Goal: Navigation & Orientation: Find specific page/section

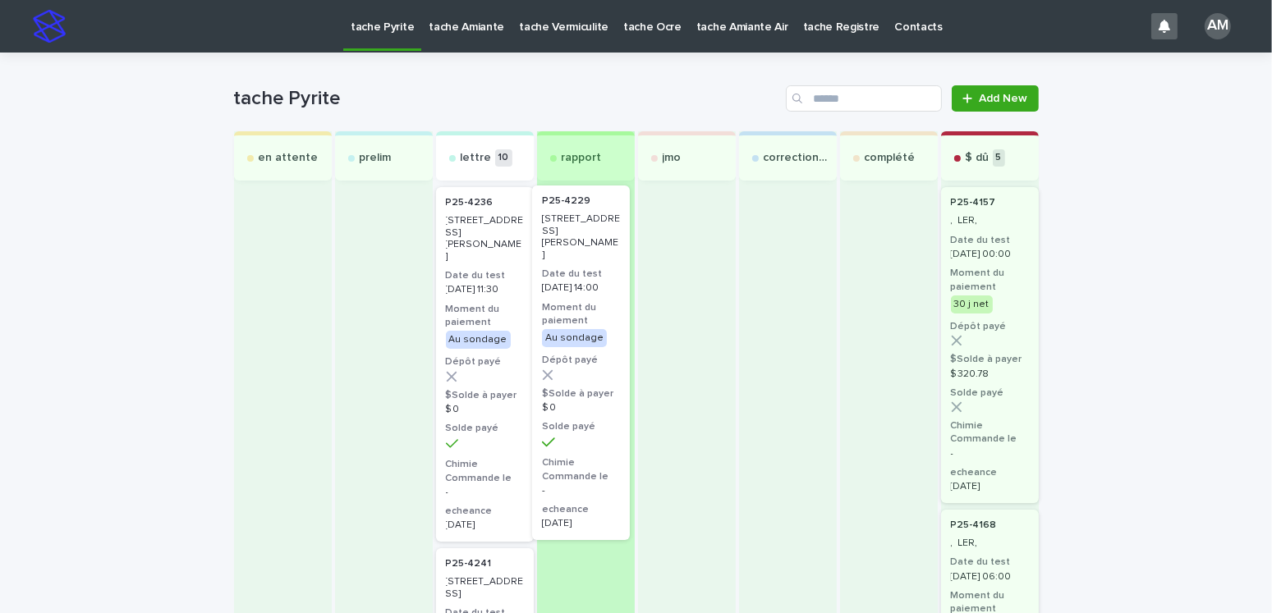
drag, startPoint x: 484, startPoint y: 276, endPoint x: 605, endPoint y: 272, distance: 120.8
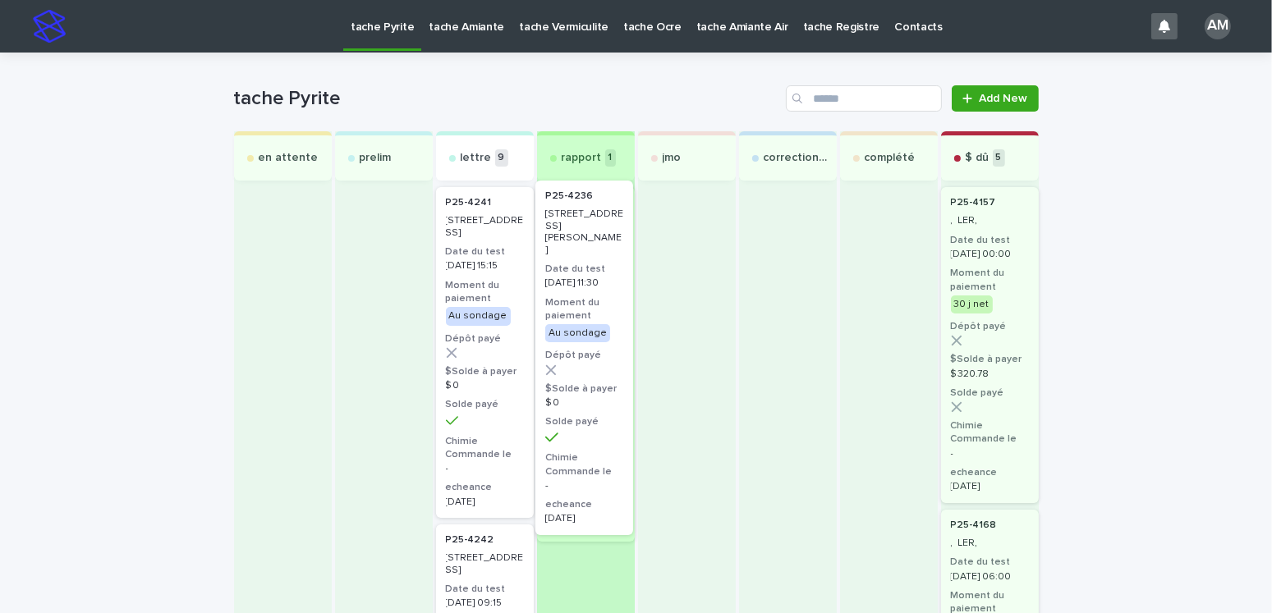
drag, startPoint x: 479, startPoint y: 287, endPoint x: 594, endPoint y: 278, distance: 115.3
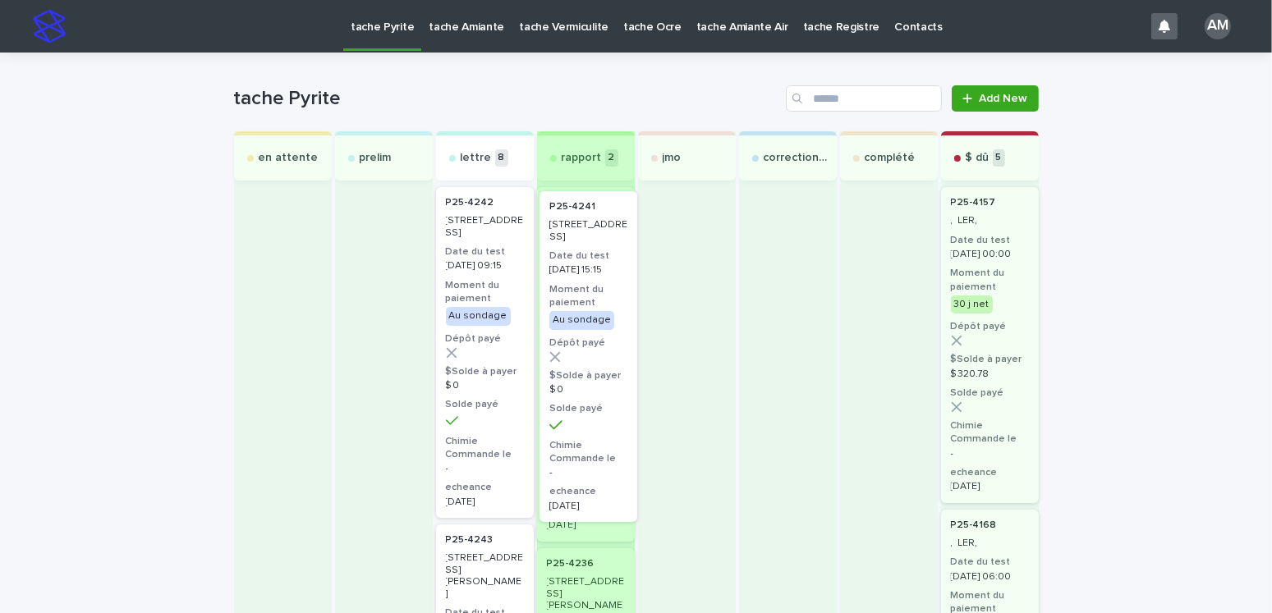
drag, startPoint x: 461, startPoint y: 291, endPoint x: 580, endPoint y: 294, distance: 119.1
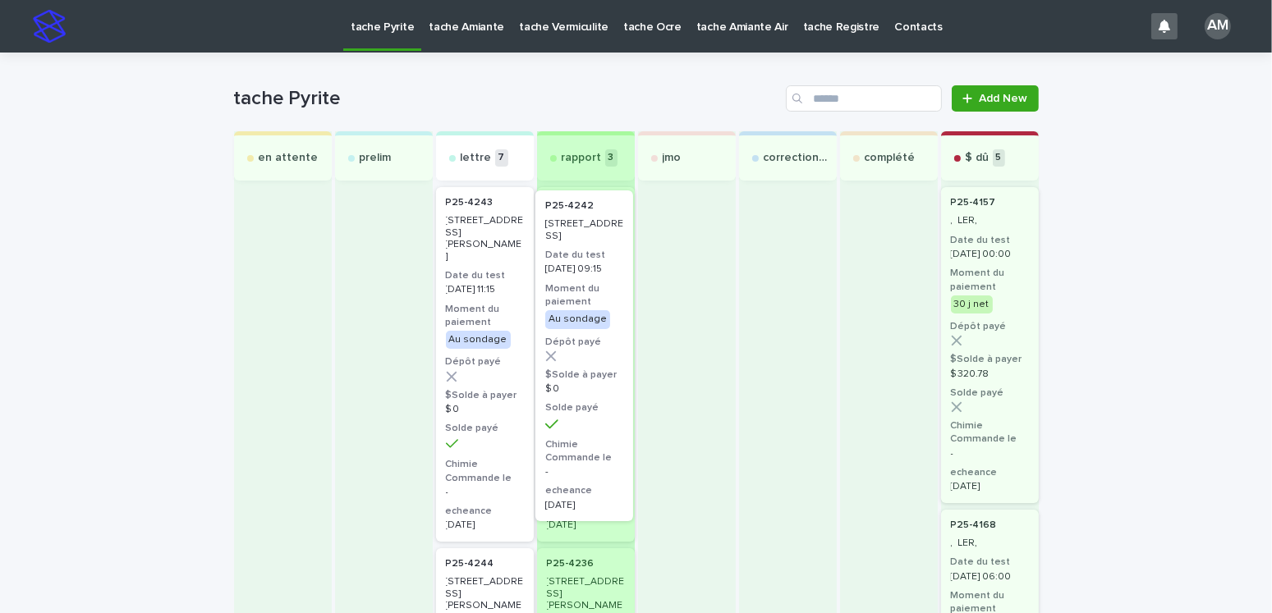
drag, startPoint x: 472, startPoint y: 291, endPoint x: 585, endPoint y: 295, distance: 112.5
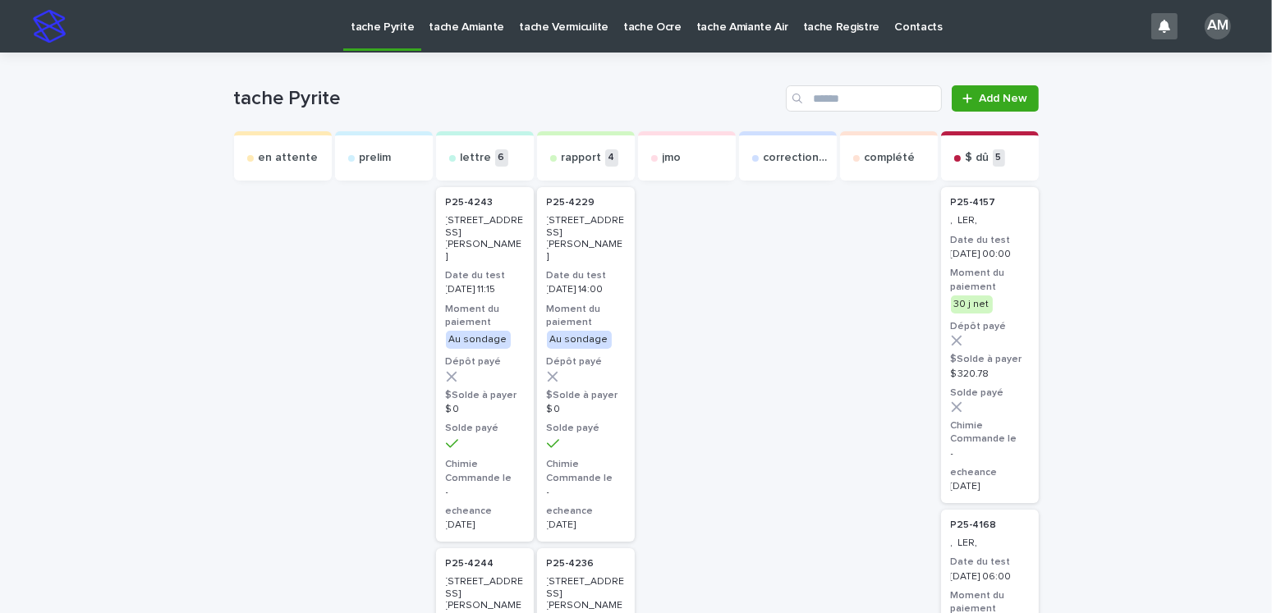
click at [658, 24] on p "tache Ocre" at bounding box center [652, 17] width 58 height 34
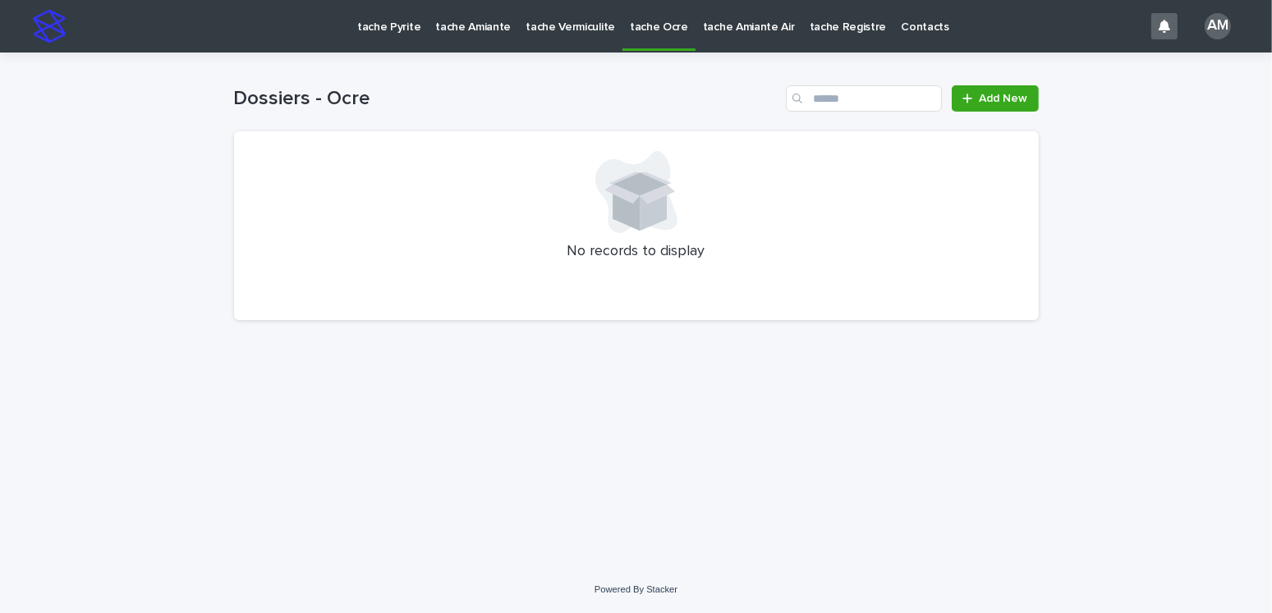
click at [658, 25] on p "tache Ocre" at bounding box center [659, 17] width 58 height 34
click at [374, 14] on p "tache Pyrite" at bounding box center [388, 17] width 63 height 34
